Goal: Task Accomplishment & Management: Manage account settings

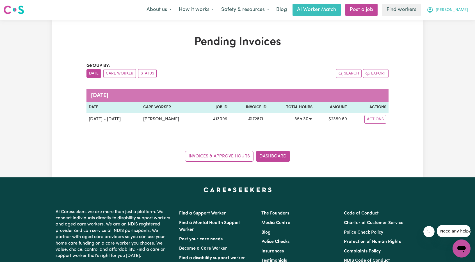
click at [462, 10] on span "[PERSON_NAME]" at bounding box center [452, 10] width 32 height 6
click at [450, 34] on link "Logout" at bounding box center [449, 32] width 44 height 11
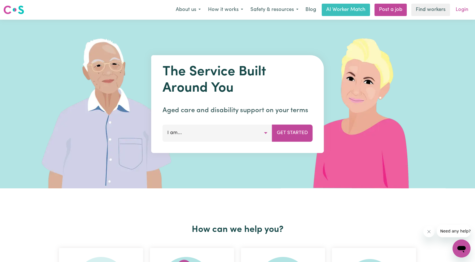
click at [469, 9] on link "Login" at bounding box center [462, 10] width 19 height 12
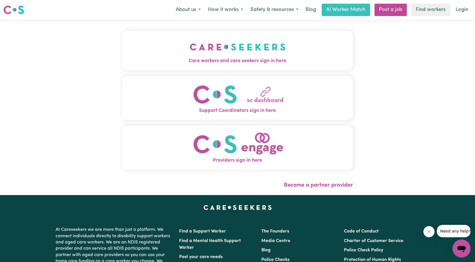
click at [215, 54] on img "Care workers and care seekers sign in here" at bounding box center [238, 47] width 96 height 21
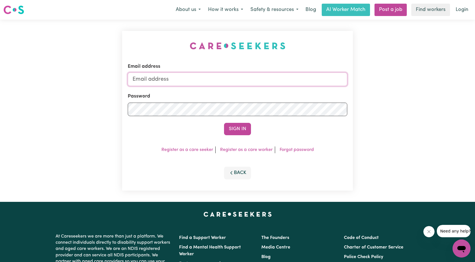
click at [242, 82] on input "Email address" at bounding box center [238, 78] width 220 height 13
drag, startPoint x: 161, startPoint y: 78, endPoint x: 314, endPoint y: 95, distance: 154.3
click at [299, 95] on form "Email address [EMAIL_ADDRESS][PERSON_NAME][DOMAIN_NAME] Password Sign In" at bounding box center [238, 99] width 220 height 72
type input "[EMAIL_ADDRESS][DOMAIN_NAME]"
click at [239, 127] on button "Sign In" at bounding box center [237, 129] width 27 height 12
